Goal: Find specific page/section: Find specific page/section

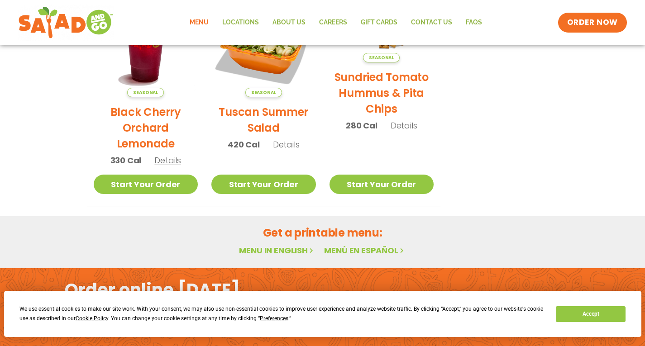
scroll to position [551, 0]
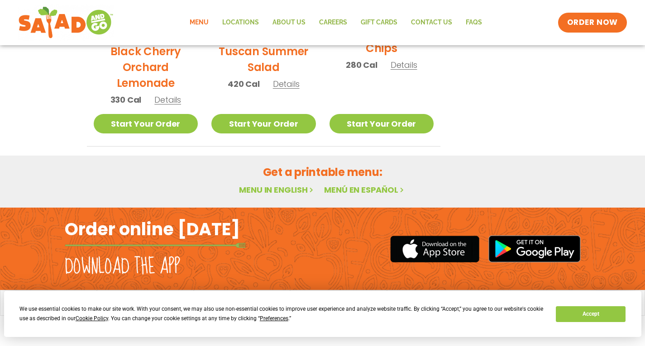
click at [277, 190] on link "Menu in English" at bounding box center [277, 189] width 76 height 11
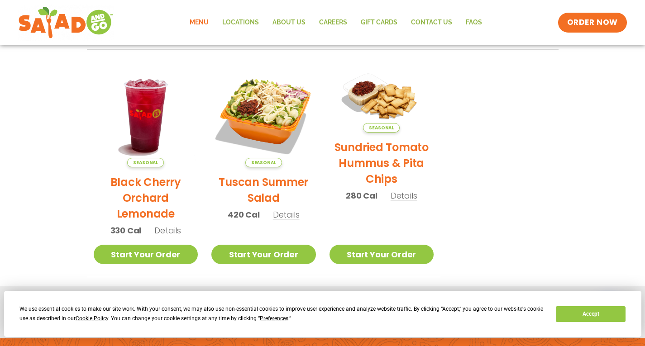
scroll to position [482, 0]
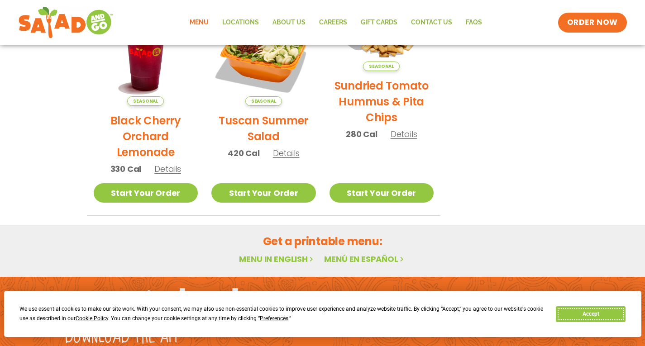
click at [583, 315] on button "Accept" at bounding box center [591, 314] width 70 height 16
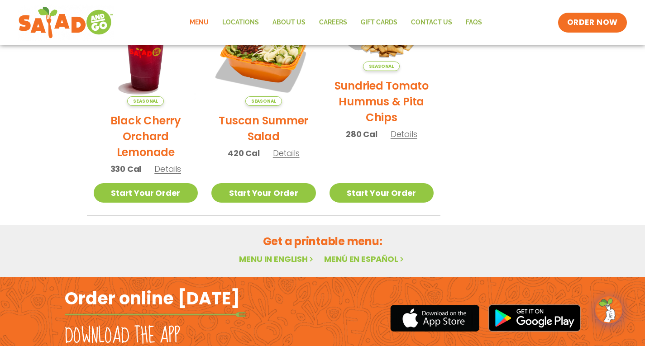
click at [278, 260] on link "Menu in English" at bounding box center [277, 258] width 76 height 11
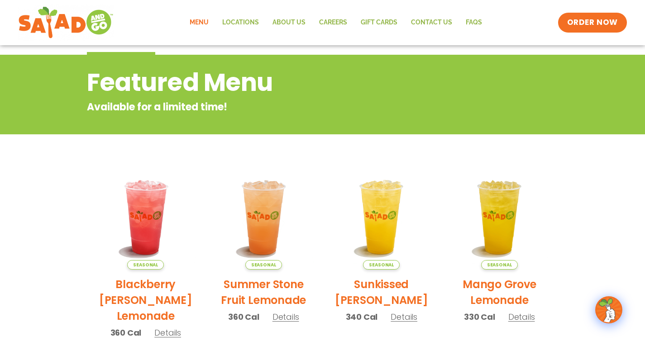
scroll to position [0, 0]
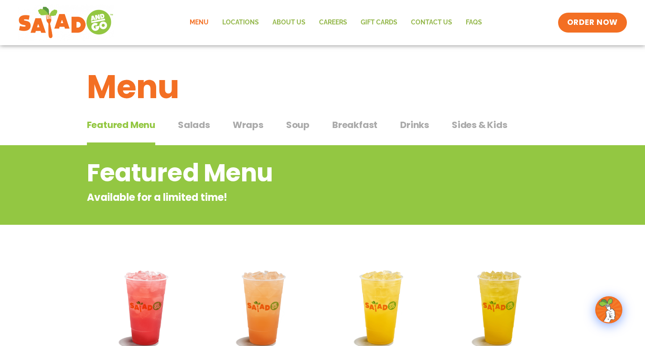
click at [199, 125] on span "Salads" at bounding box center [194, 125] width 32 height 14
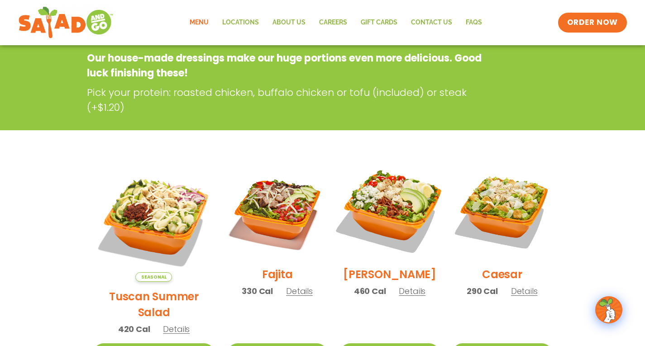
scroll to position [181, 0]
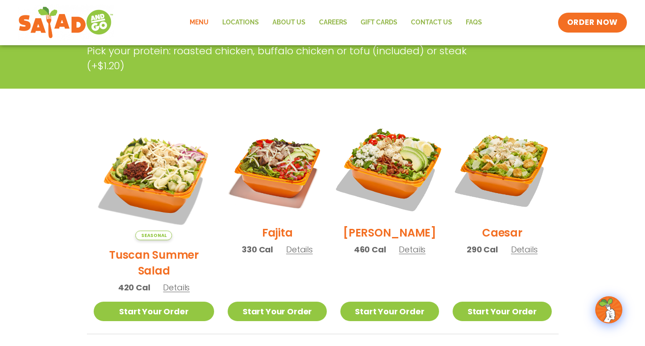
click at [385, 177] on img at bounding box center [390, 169] width 116 height 116
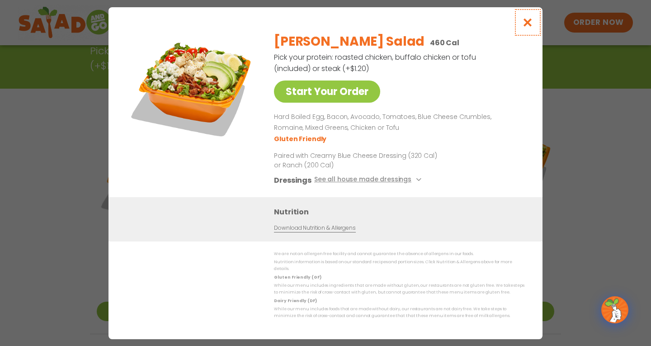
click at [529, 26] on icon "Close modal" at bounding box center [528, 23] width 11 height 10
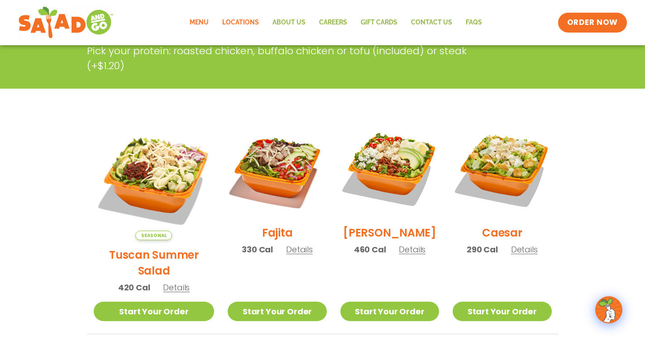
click at [241, 20] on link "Locations" at bounding box center [240, 22] width 50 height 21
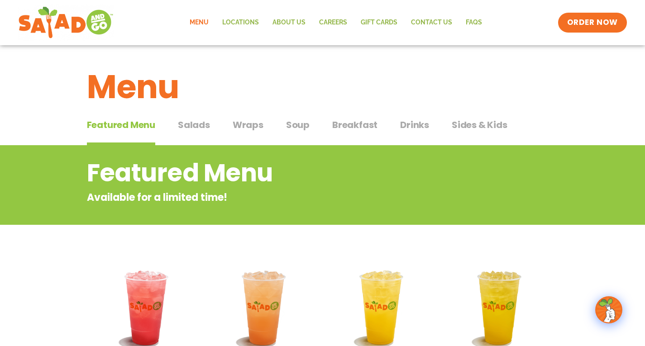
click at [195, 124] on span "Salads" at bounding box center [194, 125] width 32 height 14
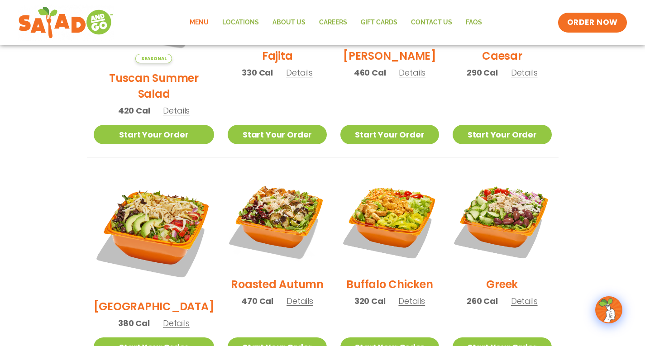
scroll to position [359, 0]
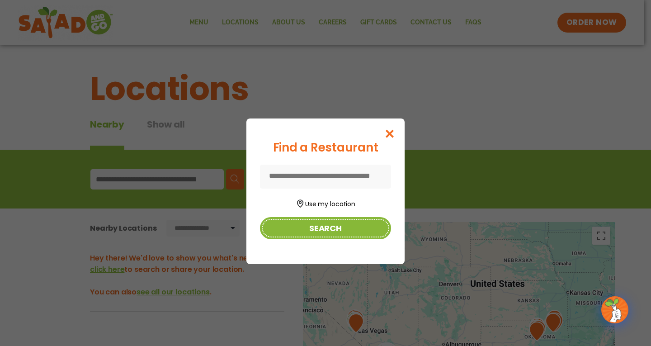
click at [328, 232] on button "Search" at bounding box center [325, 228] width 131 height 22
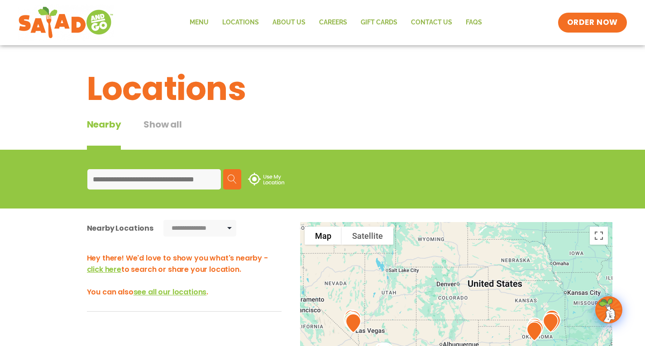
click at [114, 182] on input at bounding box center [153, 179] width 133 height 20
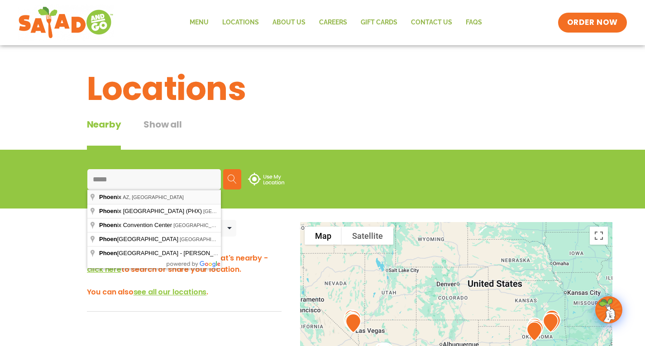
type input "**********"
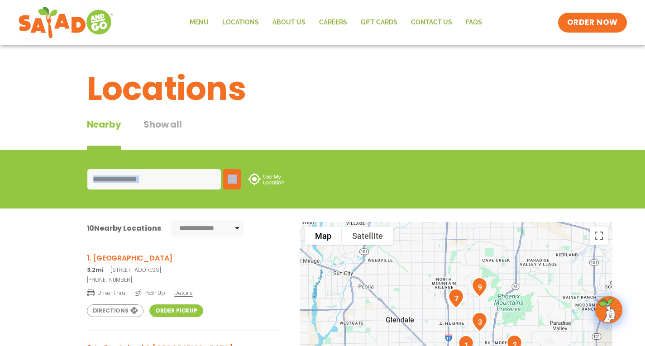
drag, startPoint x: 136, startPoint y: 197, endPoint x: 648, endPoint y: 197, distance: 511.7
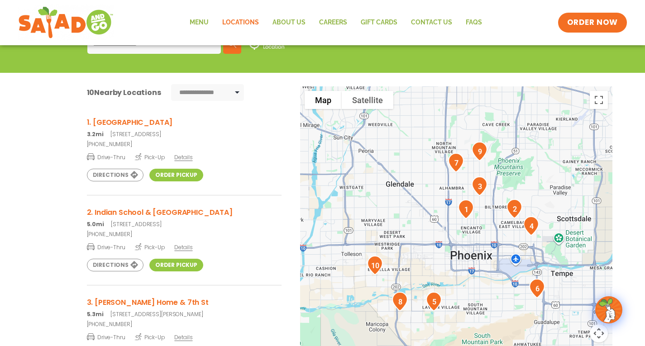
scroll to position [45, 0]
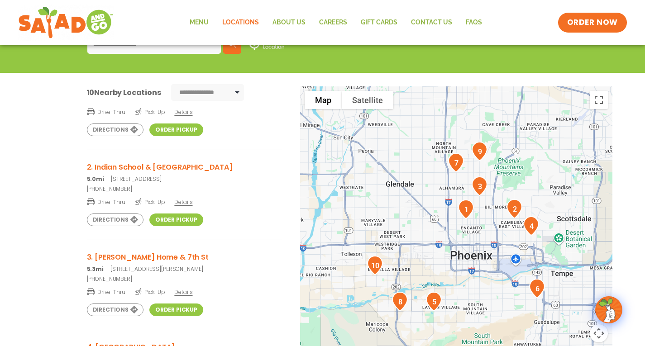
click at [129, 169] on h3 "2. Indian School & 32nd St" at bounding box center [184, 167] width 195 height 11
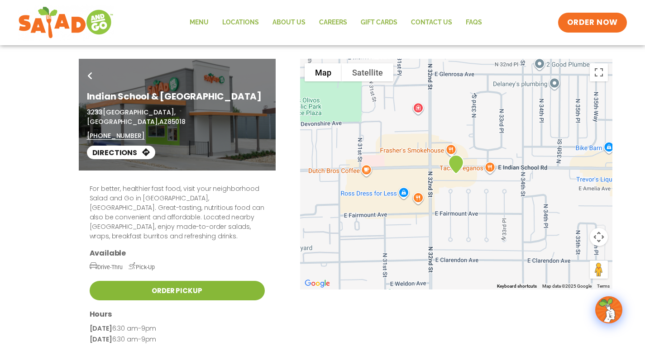
click at [196, 281] on link "Order Pickup" at bounding box center [177, 290] width 175 height 19
